Goal: Task Accomplishment & Management: Manage account settings

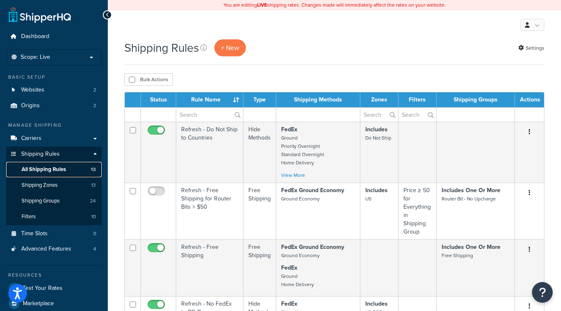
click at [61, 166] on span "All Shipping Rules" at bounding box center [44, 169] width 44 height 7
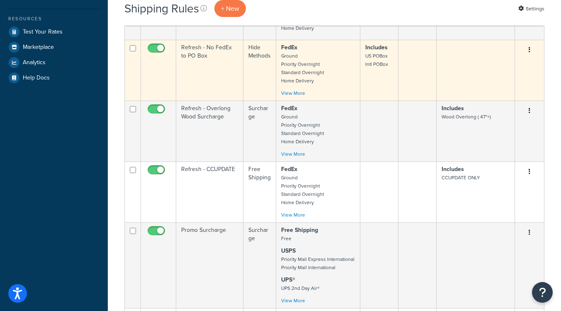
scroll to position [290, 0]
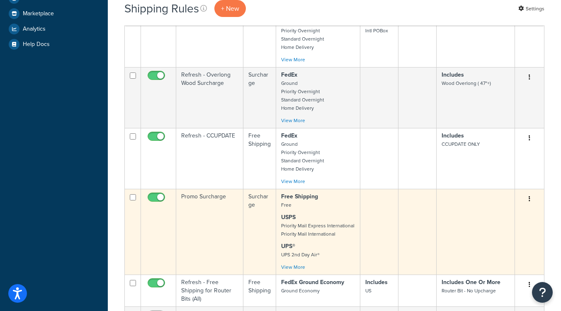
click at [155, 199] on input "checkbox" at bounding box center [157, 199] width 23 height 10
checkbox input "false"
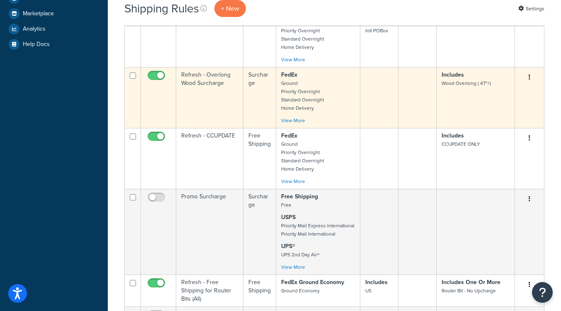
click at [152, 78] on input "checkbox" at bounding box center [157, 78] width 23 height 10
checkbox input "false"
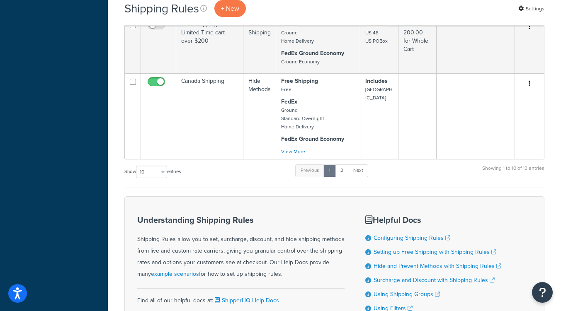
scroll to position [663, 0]
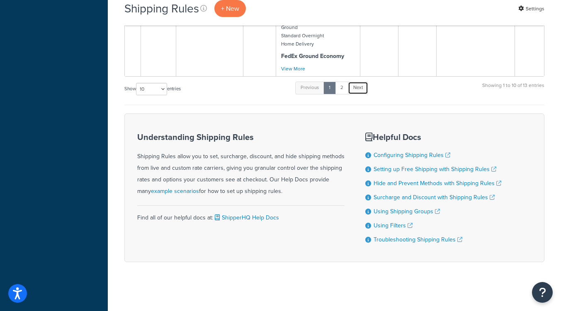
click at [359, 94] on link "Next" at bounding box center [358, 88] width 20 height 12
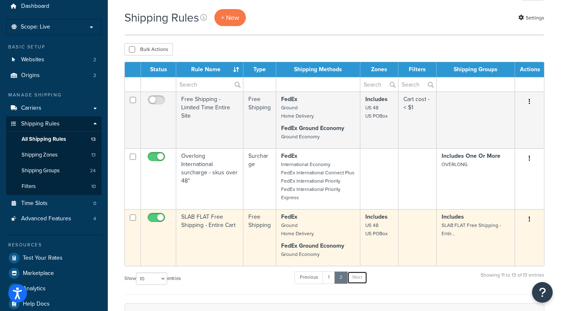
scroll to position [16, 0]
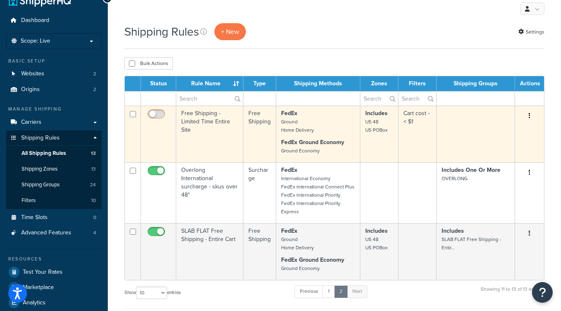
click at [162, 114] on input "checkbox" at bounding box center [157, 116] width 23 height 10
checkbox input "true"
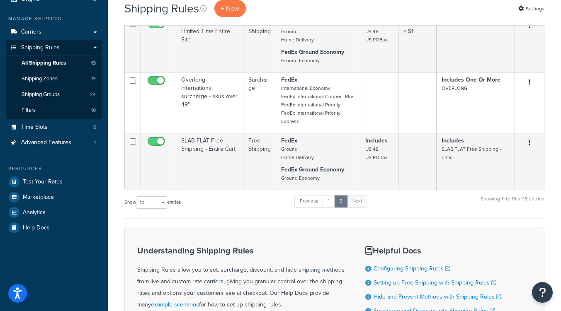
scroll to position [141, 0]
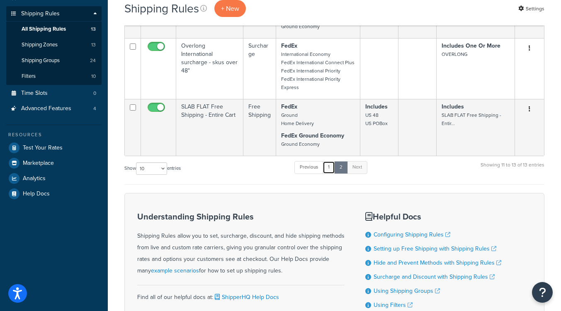
click at [329, 168] on link "1" at bounding box center [328, 167] width 12 height 12
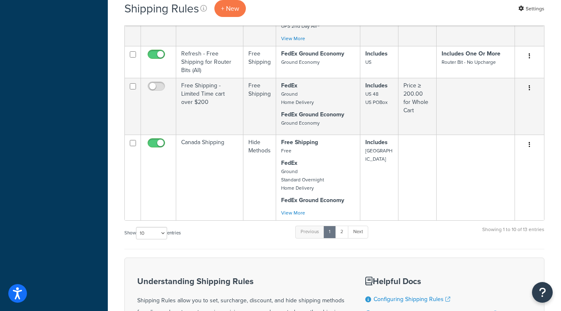
scroll to position [475, 0]
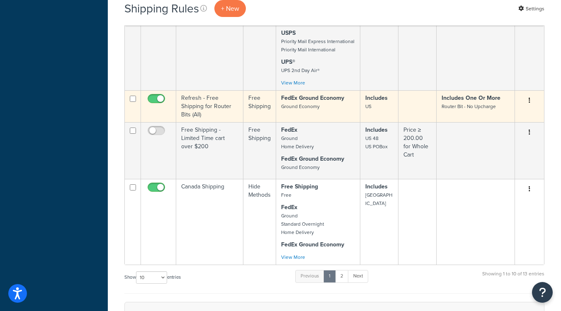
click at [381, 102] on strong "Includes" at bounding box center [376, 98] width 22 height 9
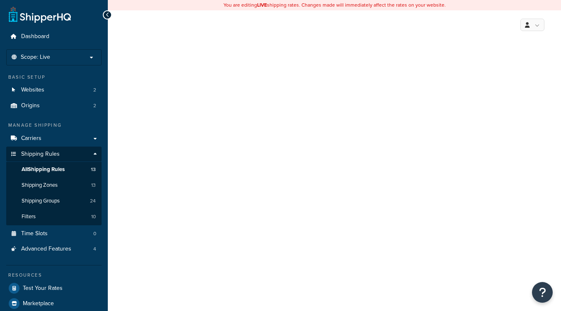
select select "SHIPPING_GROUP"
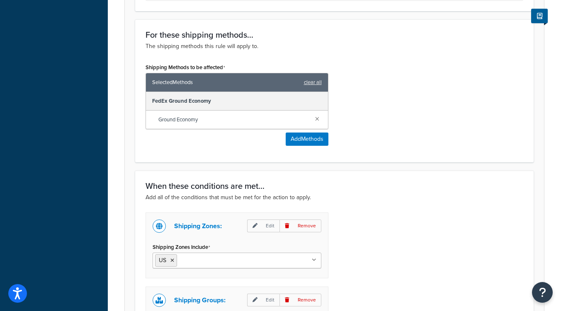
scroll to position [539, 0]
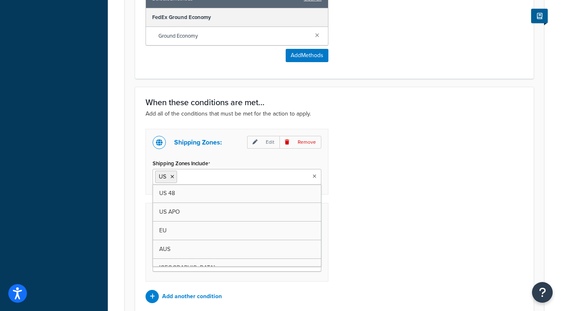
click at [284, 180] on ul "US" at bounding box center [237, 177] width 169 height 16
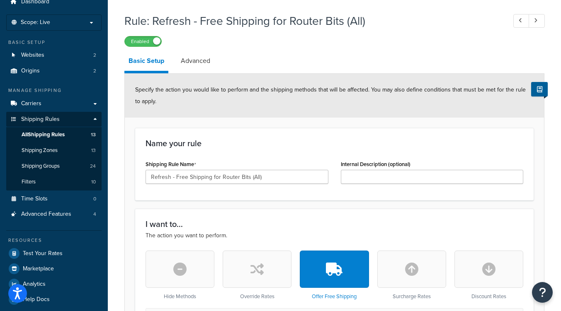
scroll to position [0, 0]
